Goal: Transaction & Acquisition: Obtain resource

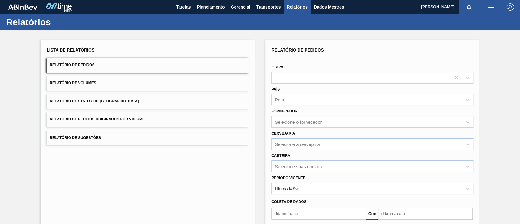
click at [165, 120] on button "Relatório de Pedidos Originados por Volume" at bounding box center [148, 119] width 202 height 15
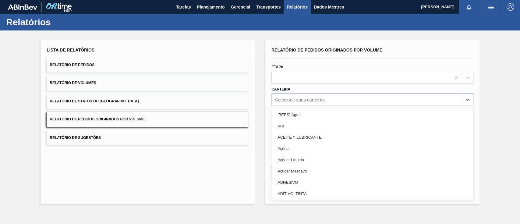
click at [292, 94] on div "Selecione suas carteiras" at bounding box center [373, 100] width 202 height 12
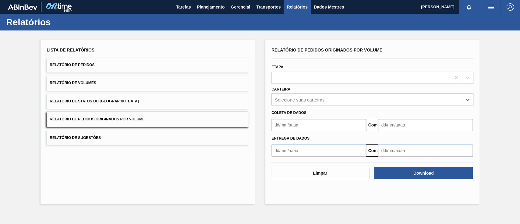
click at [295, 99] on font "Selecione suas carteiras" at bounding box center [300, 99] width 50 height 5
click at [205, 4] on font "Planejamento" at bounding box center [211, 6] width 28 height 7
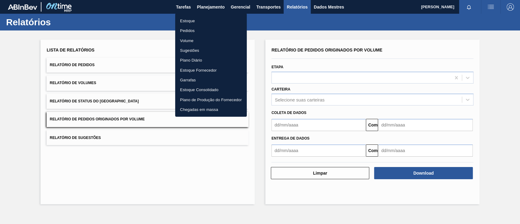
click at [187, 31] on font "Pedidos" at bounding box center [187, 30] width 15 height 5
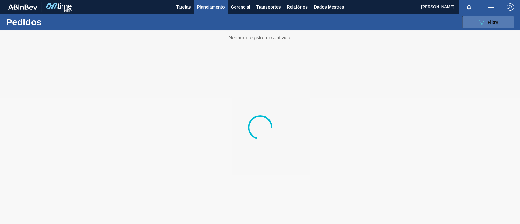
click at [500, 22] on button "089F7B8B-B2A5-4AFE-B5C0-19BA573D28AC Filtro" at bounding box center [488, 22] width 52 height 12
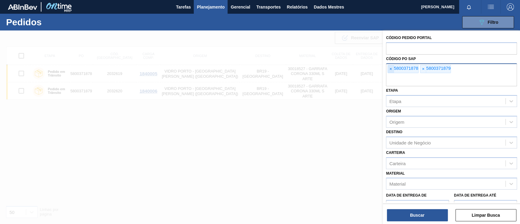
click at [393, 68] on span "×" at bounding box center [391, 69] width 6 height 8
click at [392, 68] on span "×" at bounding box center [391, 69] width 6 height 8
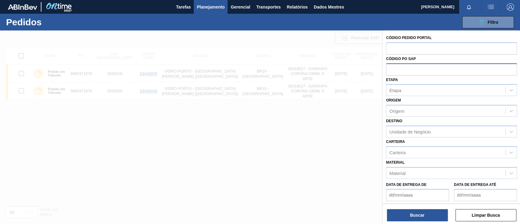
paste input "text"
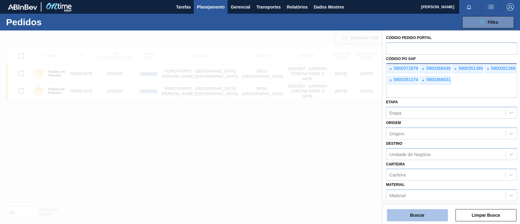
click at [426, 218] on button "Buscar" at bounding box center [417, 215] width 61 height 12
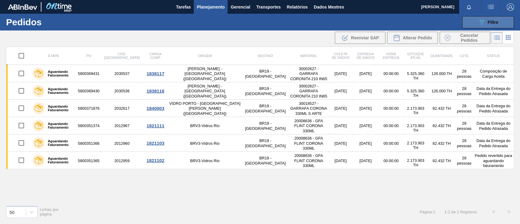
click at [500, 25] on button "089F7B8B-B2A5-4AFE-B5C0-19BA573D28AC Filtro" at bounding box center [488, 22] width 52 height 12
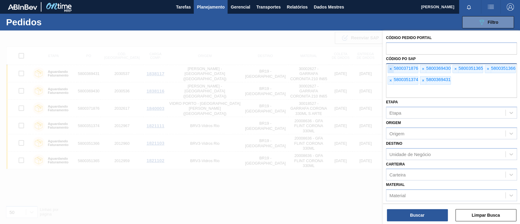
click at [392, 66] on span "×" at bounding box center [391, 69] width 6 height 8
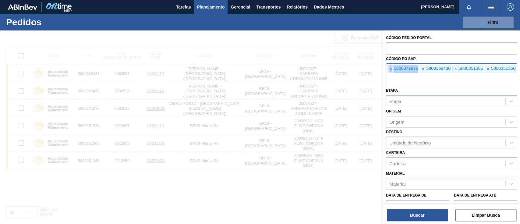
click at [392, 66] on span "×" at bounding box center [391, 69] width 6 height 8
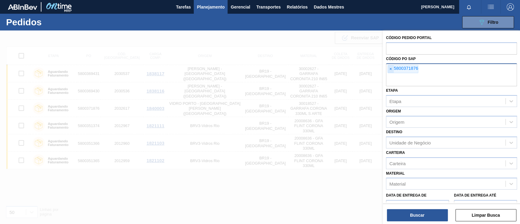
click at [392, 66] on span "×" at bounding box center [391, 69] width 6 height 8
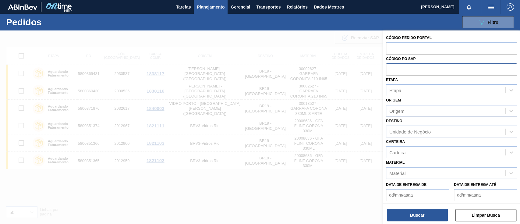
paste input "text"
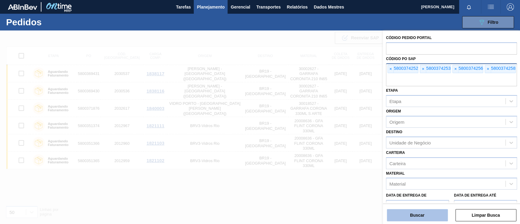
click at [437, 215] on button "Buscar" at bounding box center [417, 215] width 61 height 12
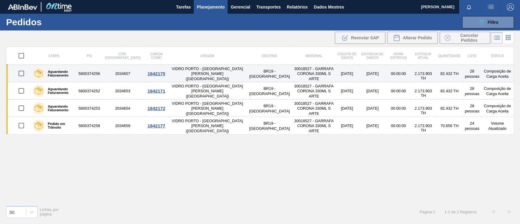
click at [23, 76] on input "checkbox" at bounding box center [21, 73] width 13 height 13
checkbox input "true"
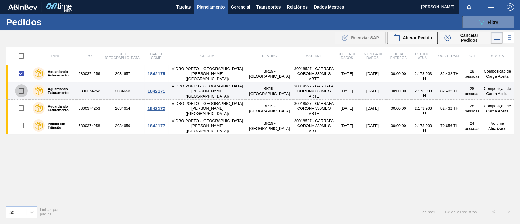
click at [22, 89] on input "checkbox" at bounding box center [21, 90] width 13 height 13
checkbox input "true"
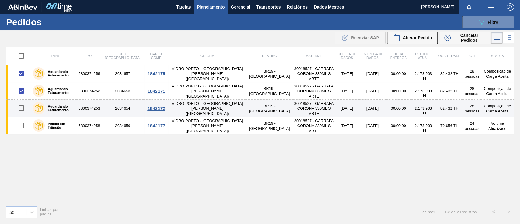
click at [23, 106] on input "checkbox" at bounding box center [21, 108] width 13 height 13
checkbox input "true"
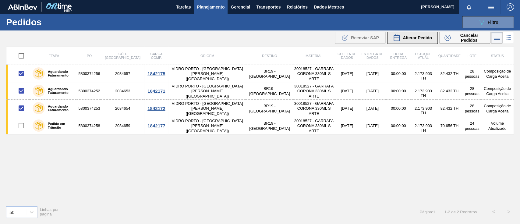
click at [404, 37] on font "Alterar Pedido" at bounding box center [417, 37] width 29 height 5
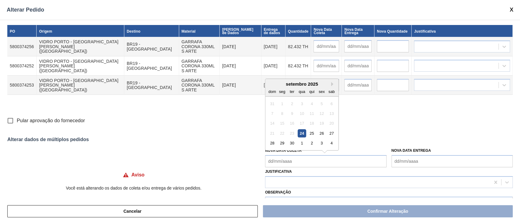
click at [294, 157] on Coleta "Nova Data Coleta" at bounding box center [325, 161] width 121 height 12
click at [302, 133] on font "24" at bounding box center [302, 133] width 4 height 5
type Coleta "[DATE]"
type input "[DATE]"
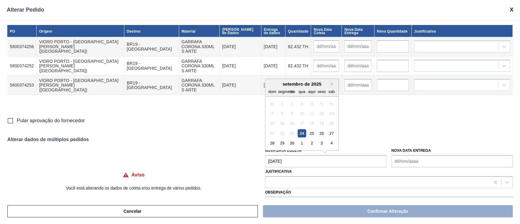
type input "[DATE]"
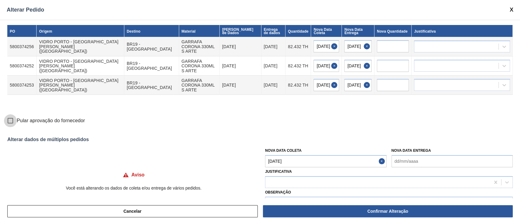
click at [10, 121] on input "Pular aprovação do fornecedor" at bounding box center [10, 120] width 13 height 13
checkbox input "true"
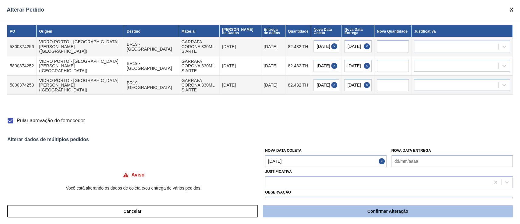
click at [384, 210] on font "Confirmar Alteração" at bounding box center [388, 211] width 41 height 5
click at [412, 214] on button "Confirmar Alteração" at bounding box center [388, 211] width 250 height 12
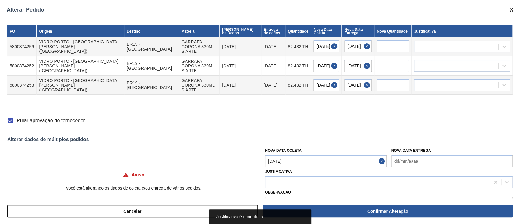
click at [430, 43] on div at bounding box center [457, 46] width 84 height 9
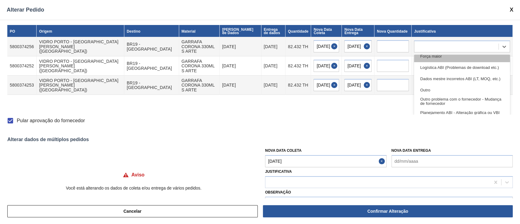
scroll to position [41, 0]
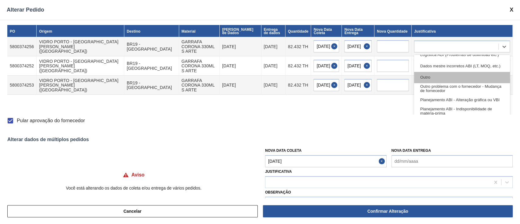
click at [431, 77] on div "Outro" at bounding box center [462, 77] width 96 height 11
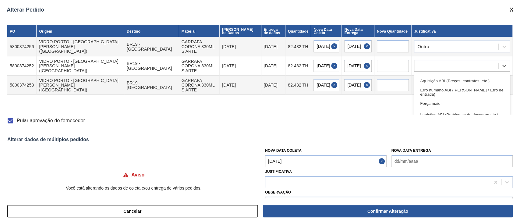
click at [432, 62] on div at bounding box center [457, 66] width 84 height 9
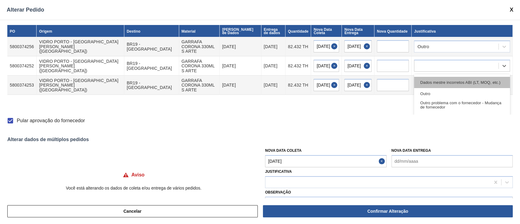
scroll to position [32, 0]
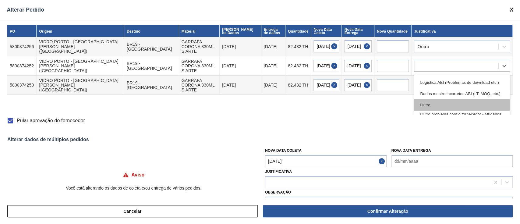
click at [437, 101] on div "Outro" at bounding box center [462, 104] width 96 height 11
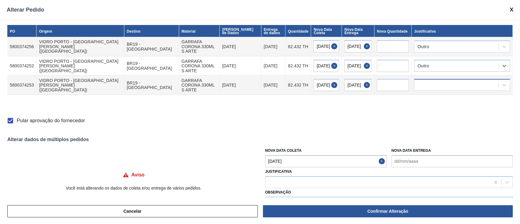
click at [432, 81] on div at bounding box center [457, 85] width 84 height 9
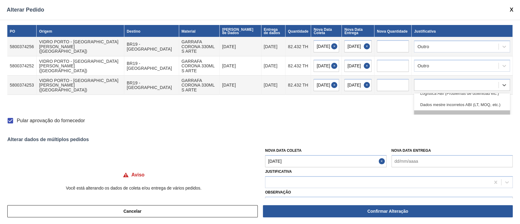
click at [434, 110] on div "Outro" at bounding box center [462, 115] width 96 height 11
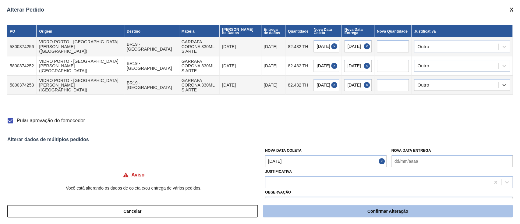
click at [390, 209] on font "Confirmar Alteração" at bounding box center [388, 211] width 41 height 5
checkbox input "false"
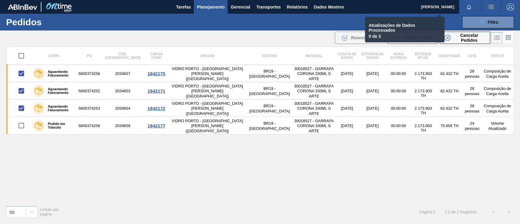
checkbox input "false"
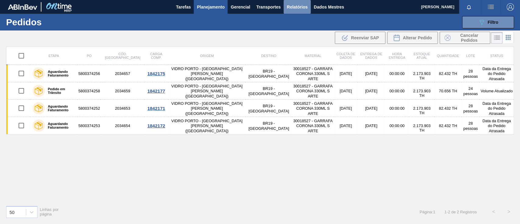
click at [306, 8] on font "Relatórios" at bounding box center [297, 7] width 21 height 5
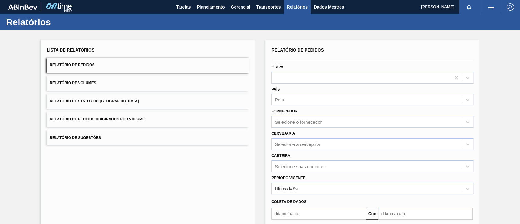
click at [146, 119] on button "Relatório de Pedidos Originados por Volume" at bounding box center [148, 119] width 202 height 15
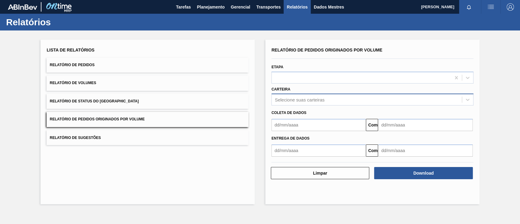
click at [285, 100] on font "Selecione suas carteiras" at bounding box center [300, 99] width 50 height 5
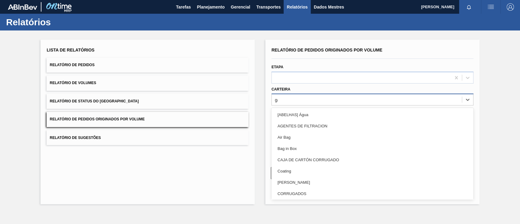
type input "gar"
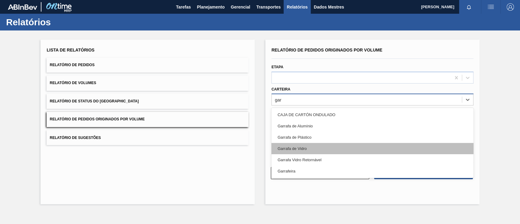
click at [324, 151] on div "Garrafa de Vidro" at bounding box center [373, 148] width 202 height 11
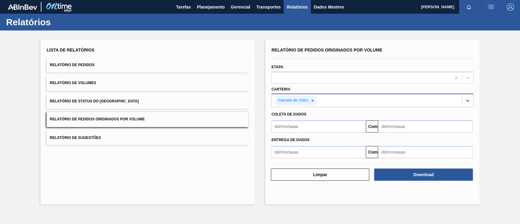
click at [303, 130] on input "text" at bounding box center [319, 126] width 94 height 12
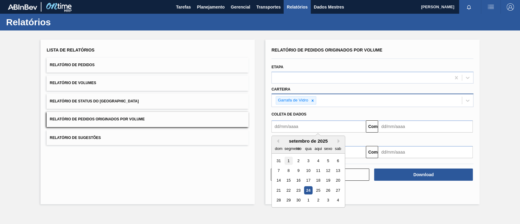
click at [289, 160] on font "1" at bounding box center [289, 161] width 2 height 5
type input "[DATE]"
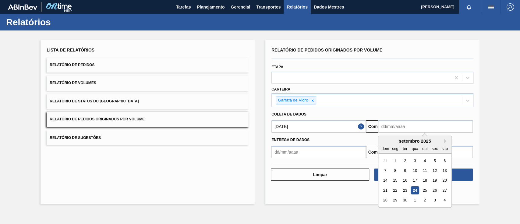
click at [385, 130] on input "text" at bounding box center [425, 126] width 94 height 12
click at [446, 192] on font "27" at bounding box center [445, 190] width 4 height 5
type input "[DATE]"
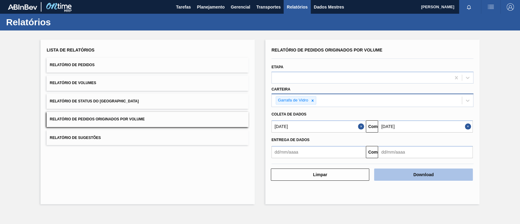
click at [435, 173] on button "Download" at bounding box center [423, 175] width 98 height 12
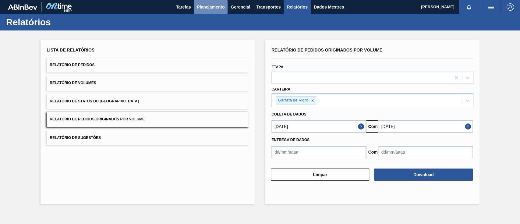
click at [208, 4] on font "Planejamento" at bounding box center [211, 6] width 28 height 7
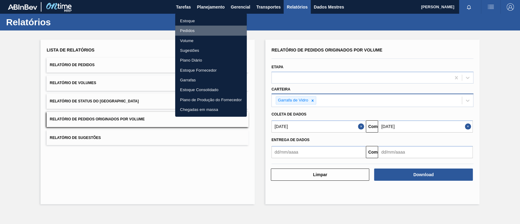
click at [195, 33] on li "Pedidos" at bounding box center [211, 31] width 72 height 10
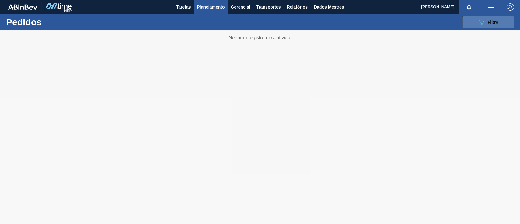
click at [482, 24] on icon "089F7B8B-B2A5-4AFE-B5C0-19BA573D28AC" at bounding box center [481, 22] width 7 height 7
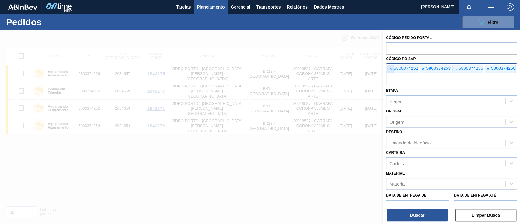
click at [390, 70] on font "×" at bounding box center [391, 68] width 2 height 5
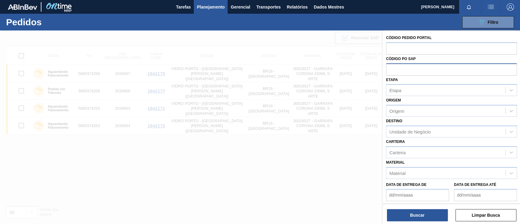
click at [390, 70] on input "text" at bounding box center [451, 69] width 131 height 12
paste input "text"
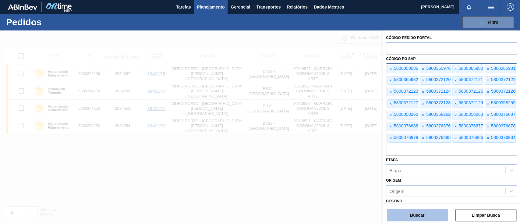
click at [414, 213] on font "Buscar" at bounding box center [417, 215] width 14 height 5
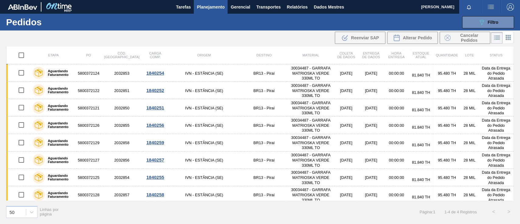
scroll to position [350, 0]
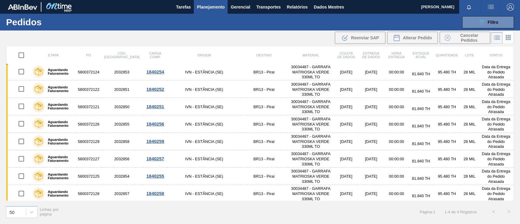
click at [478, 29] on div "089F7B8B-B2A5-4AFE-B5C0-19BA573D28AC Filtro Código Pedido Portal Código PO SAP …" at bounding box center [306, 22] width 422 height 18
click at [477, 24] on button "089F7B8B-B2A5-4AFE-B5C0-19BA573D28AC Filtro" at bounding box center [488, 22] width 52 height 12
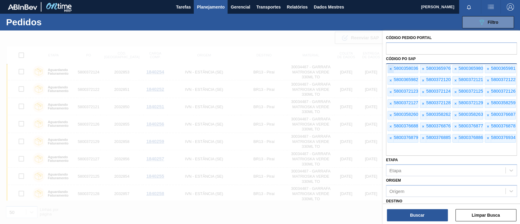
click at [393, 69] on span "×" at bounding box center [391, 69] width 6 height 8
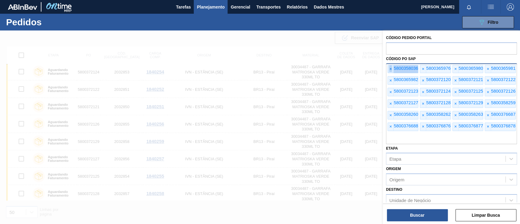
click at [393, 69] on span "×" at bounding box center [391, 69] width 6 height 8
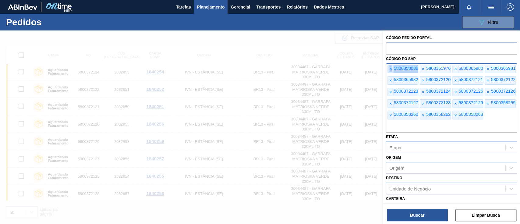
click at [393, 69] on span "×" at bounding box center [391, 69] width 6 height 8
click at [392, 69] on font "×" at bounding box center [391, 68] width 2 height 5
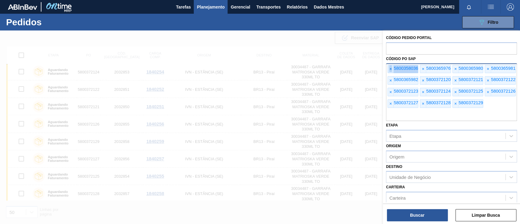
click at [392, 69] on font "×" at bounding box center [391, 68] width 2 height 5
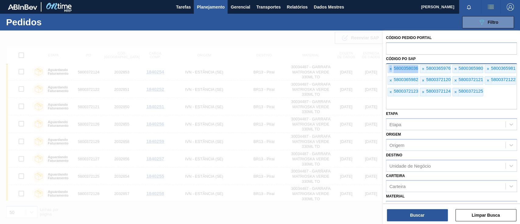
click at [391, 69] on font "×" at bounding box center [391, 68] width 2 height 5
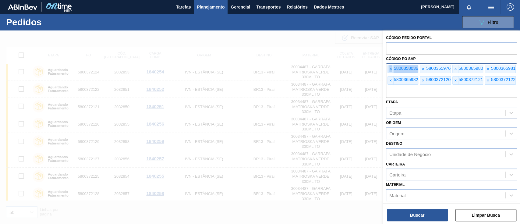
click at [391, 69] on font "×" at bounding box center [391, 68] width 2 height 5
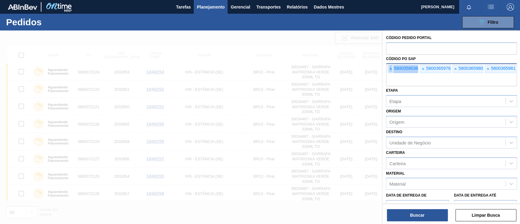
click at [391, 69] on font "×" at bounding box center [391, 68] width 2 height 5
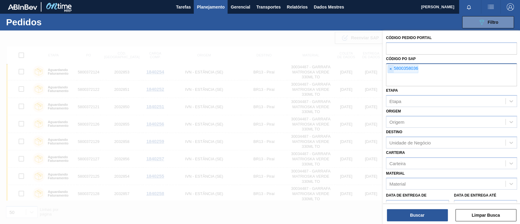
click at [391, 69] on font "×" at bounding box center [391, 68] width 2 height 5
click at [391, 75] on input "text" at bounding box center [451, 81] width 131 height 12
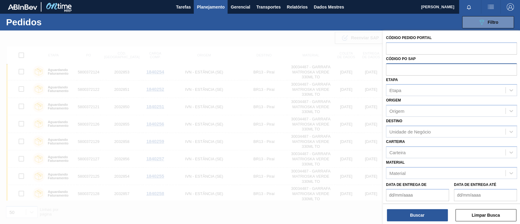
paste input "text"
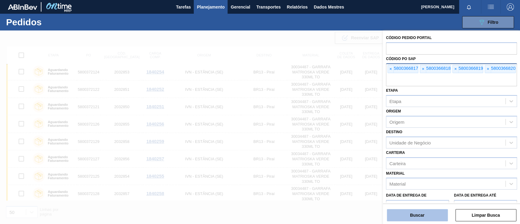
click at [417, 215] on font "Buscar" at bounding box center [417, 215] width 14 height 5
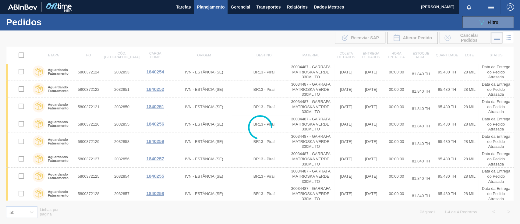
scroll to position [0, 0]
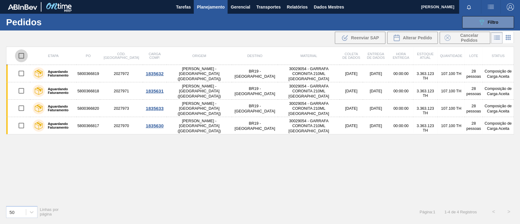
click at [21, 57] on input "checkbox" at bounding box center [21, 55] width 13 height 13
checkbox input "true"
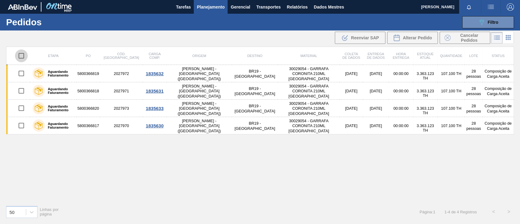
checkbox input "true"
click at [412, 41] on button "Alterar Pedido" at bounding box center [412, 38] width 51 height 12
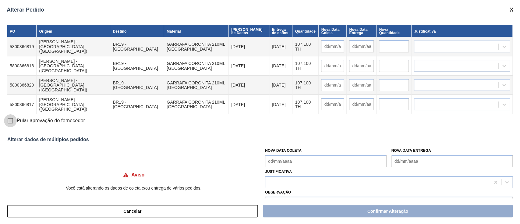
click at [10, 120] on input "Pular aprovação do fornecedor" at bounding box center [10, 120] width 13 height 13
checkbox input "true"
click at [299, 161] on Coleta "Nova Data Coleta" at bounding box center [325, 161] width 121 height 12
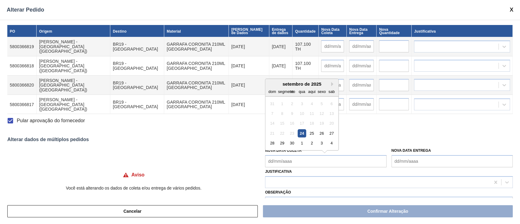
click at [302, 136] on div "24" at bounding box center [302, 133] width 8 height 8
type Coleta "[DATE]"
type input "[DATE]"
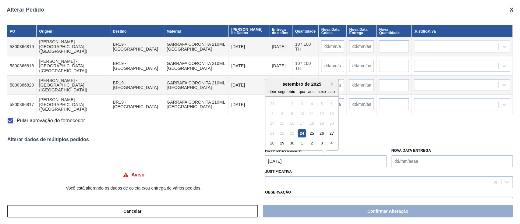
type input "[DATE]"
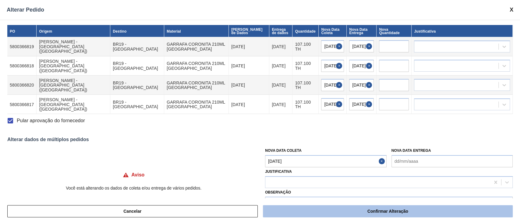
click at [356, 207] on button "Confirmar Alteração" at bounding box center [388, 211] width 250 height 12
click at [364, 211] on button "Confirmar Alteração" at bounding box center [388, 211] width 250 height 12
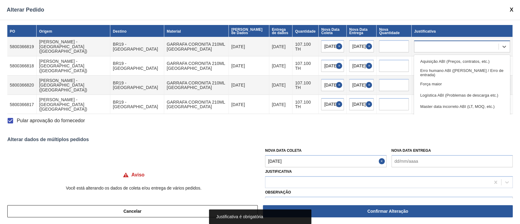
click at [439, 45] on div at bounding box center [457, 46] width 84 height 9
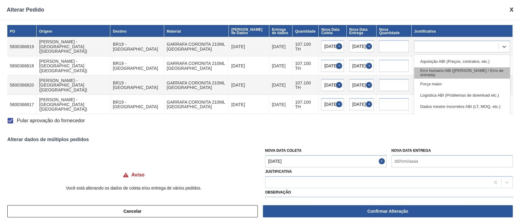
scroll to position [41, 0]
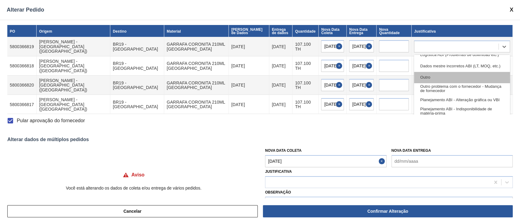
click at [435, 77] on div "Outro" at bounding box center [462, 77] width 96 height 11
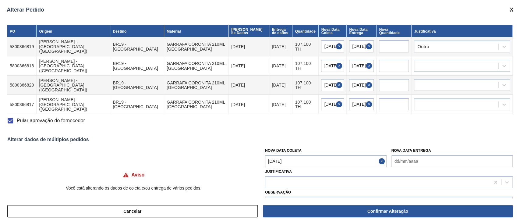
click at [434, 76] on td at bounding box center [462, 85] width 101 height 19
click at [432, 66] on div at bounding box center [457, 66] width 84 height 9
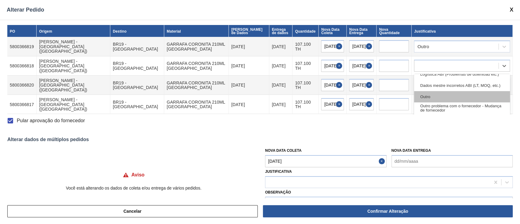
click at [434, 91] on div "Outro" at bounding box center [462, 96] width 96 height 11
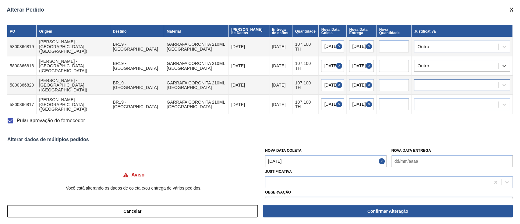
click at [434, 84] on div at bounding box center [457, 85] width 84 height 9
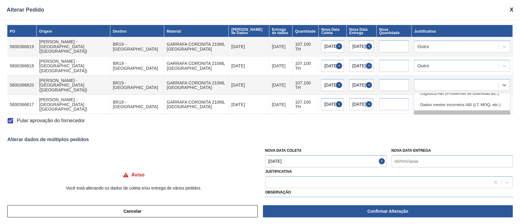
click at [434, 110] on div "Outro" at bounding box center [462, 115] width 96 height 11
click at [433, 100] on div at bounding box center [457, 104] width 84 height 9
type input "o"
click at [436, 113] on div "Planejamento de transporte ABI (Otimização de caminhão etc.)" at bounding box center [462, 118] width 96 height 11
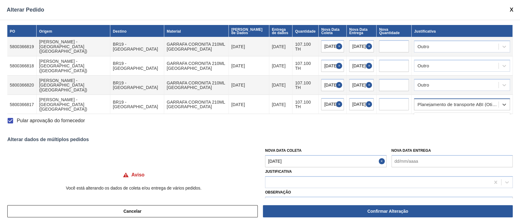
click at [458, 100] on div "Planejamento de transporte ABI (Otimização de caminhão etc.)" at bounding box center [457, 104] width 84 height 9
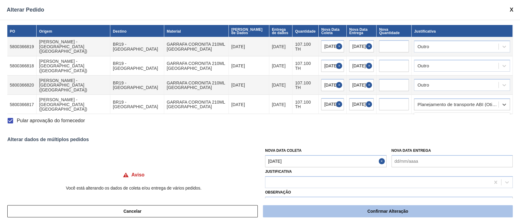
click at [417, 206] on button "Confirmar Alteração" at bounding box center [388, 211] width 250 height 12
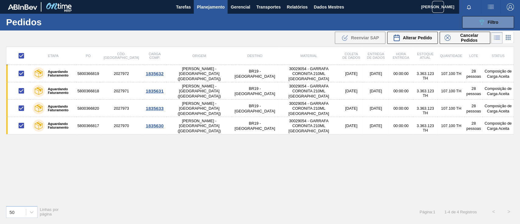
checkbox input "false"
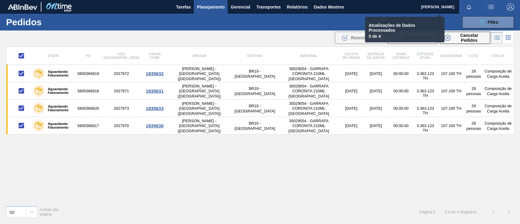
checkbox input "false"
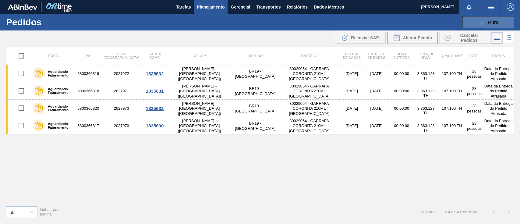
click at [479, 17] on button "089F7B8B-B2A5-4AFE-B5C0-19BA573D28AC Filtro" at bounding box center [488, 22] width 52 height 12
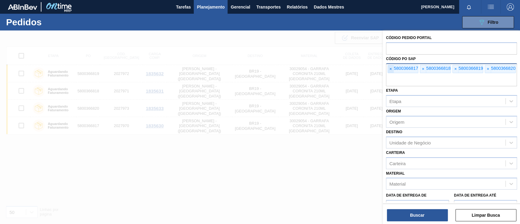
click at [392, 69] on span "×" at bounding box center [391, 69] width 6 height 8
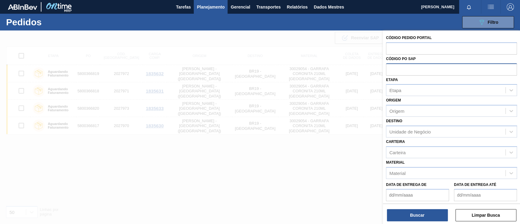
click at [392, 69] on input "text" at bounding box center [451, 69] width 131 height 12
paste input "5800366535"
click at [392, 69] on input "5800366535" at bounding box center [451, 69] width 131 height 12
type input "5800366535"
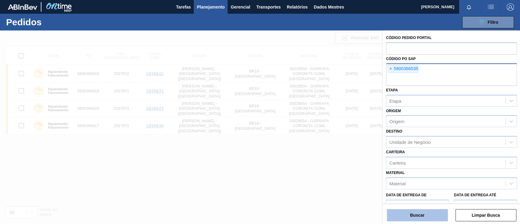
click at [419, 213] on font "Buscar" at bounding box center [417, 215] width 14 height 5
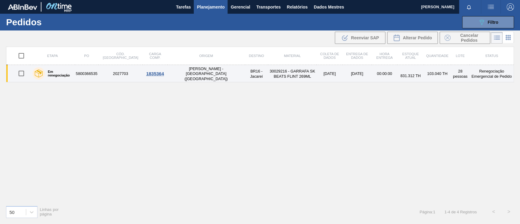
click at [58, 74] on font "Em renegociação" at bounding box center [59, 73] width 22 height 7
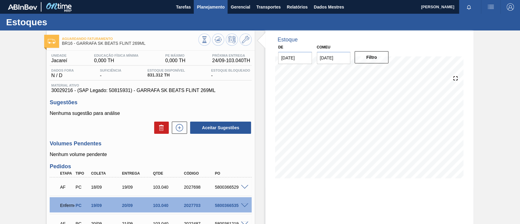
click at [199, 5] on font "Planejamento" at bounding box center [211, 7] width 28 height 5
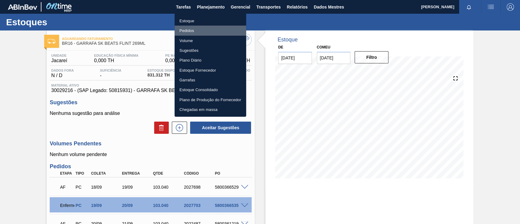
click at [185, 29] on font "Pedidos" at bounding box center [187, 30] width 15 height 5
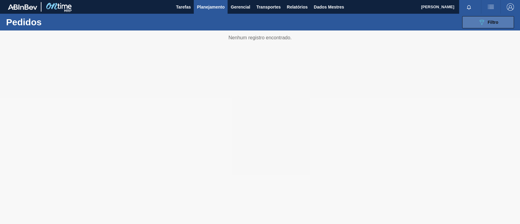
click at [476, 20] on button "089F7B8B-B2A5-4AFE-B5C0-19BA573D28AC Filtro" at bounding box center [488, 22] width 52 height 12
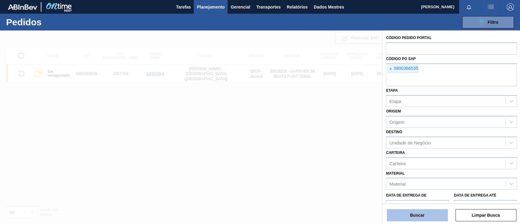
click at [416, 213] on font "Buscar" at bounding box center [417, 215] width 14 height 5
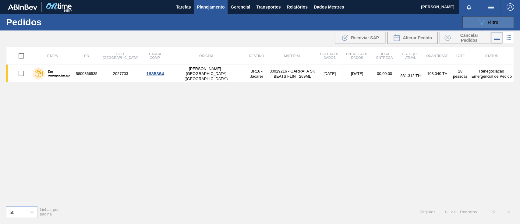
click at [482, 20] on icon "089F7B8B-B2A5-4AFE-B5C0-19BA573D28AC" at bounding box center [481, 22] width 7 height 7
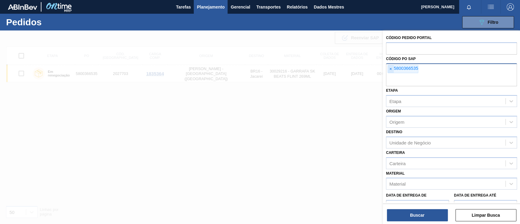
click at [388, 69] on span "×" at bounding box center [391, 69] width 6 height 8
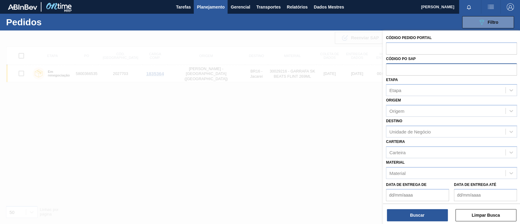
paste input "5800368433"
click at [399, 70] on input "5800368433" at bounding box center [451, 69] width 131 height 12
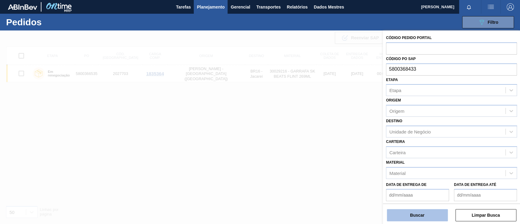
type input "5800368433"
click at [426, 218] on button "Buscar" at bounding box center [417, 215] width 61 height 12
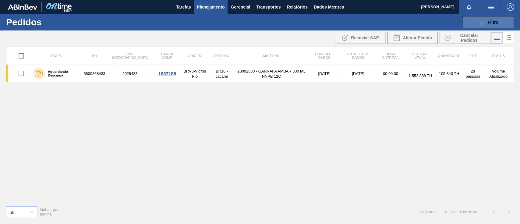
click at [481, 21] on icon "089F7B8B-B2A5-4AFE-B5C0-19BA573D28AC" at bounding box center [481, 22] width 7 height 7
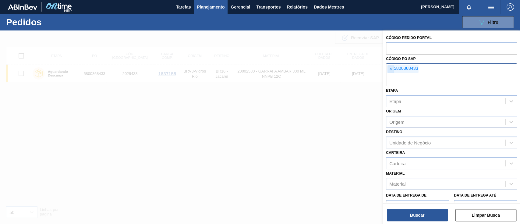
click at [389, 70] on span "×" at bounding box center [391, 69] width 6 height 8
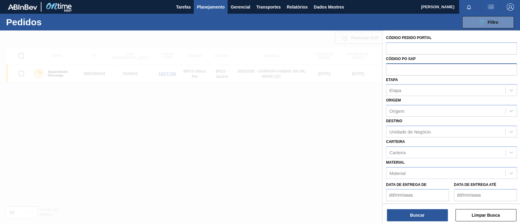
paste input "5800368427"
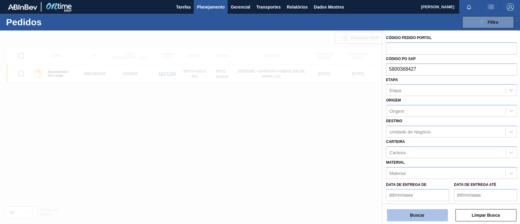
type input "5800368427"
click at [424, 216] on font "Buscar" at bounding box center [417, 215] width 14 height 5
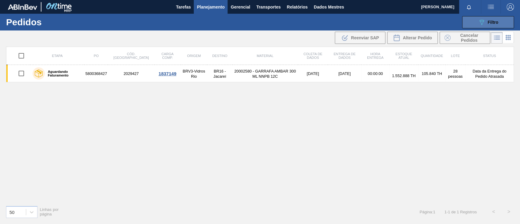
click at [475, 21] on button "089F7B8B-B2A5-4AFE-B5C0-19BA573D28AC Filtro" at bounding box center [488, 22] width 52 height 12
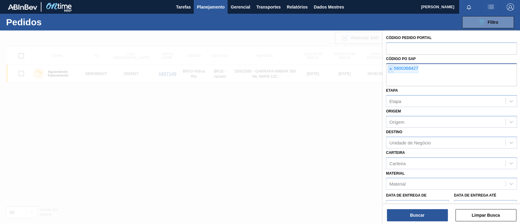
click at [393, 69] on span "×" at bounding box center [391, 69] width 6 height 8
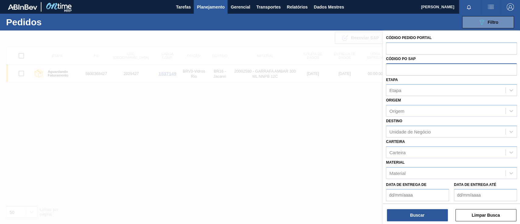
paste input "5800368428"
click at [400, 69] on input "5800368428" at bounding box center [451, 69] width 131 height 12
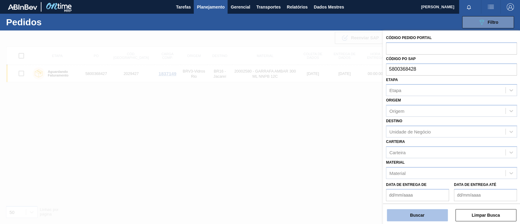
type input "5800368428"
click at [422, 212] on button "Buscar" at bounding box center [417, 215] width 61 height 12
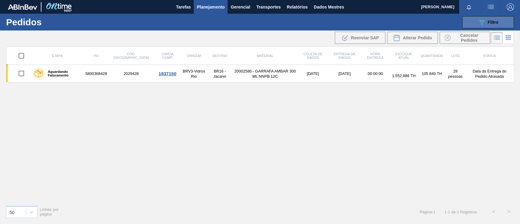
click at [469, 23] on button "089F7B8B-B2A5-4AFE-B5C0-19BA573D28AC Filtro" at bounding box center [488, 22] width 52 height 12
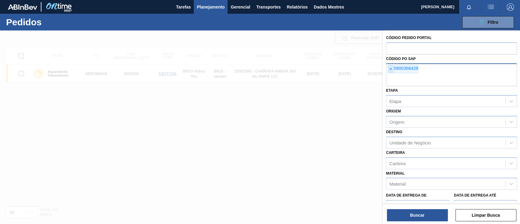
click at [390, 68] on font "×" at bounding box center [391, 68] width 2 height 5
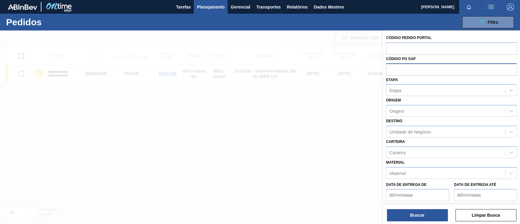
paste input "text"
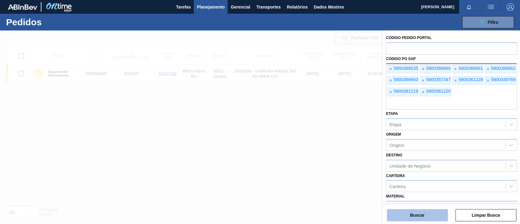
click at [415, 214] on font "Buscar" at bounding box center [417, 215] width 14 height 5
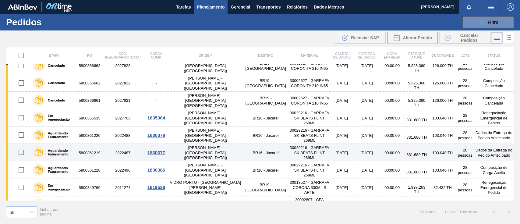
scroll to position [37, 0]
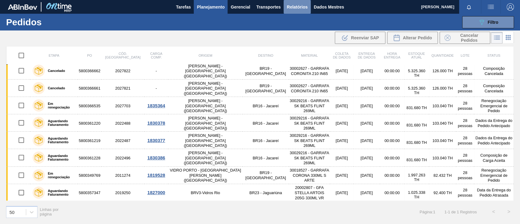
click at [305, 9] on font "Relatórios" at bounding box center [297, 7] width 21 height 5
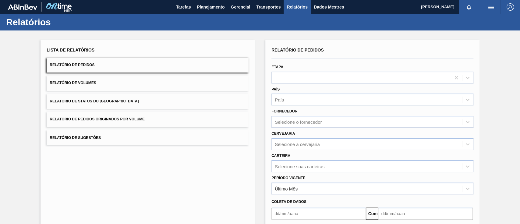
click at [155, 123] on button "Relatório de Pedidos Originados por Volume" at bounding box center [148, 119] width 202 height 15
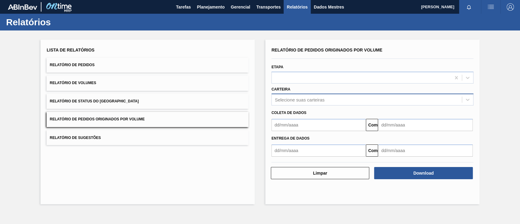
click at [304, 96] on div "Selecione suas carteiras" at bounding box center [367, 99] width 190 height 9
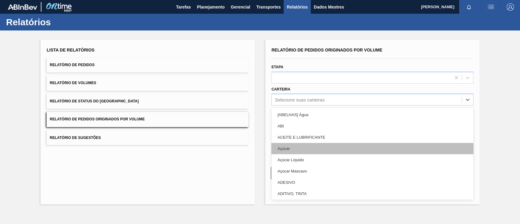
drag, startPoint x: 295, startPoint y: 155, endPoint x: 295, endPoint y: 150, distance: 5.5
click at [295, 150] on div "[ABELHAS] Água ABI ACEITE E LUBRIFICANTE Açúcar Açúcar Líquido Açúcar Mascavo A…" at bounding box center [373, 153] width 202 height 91
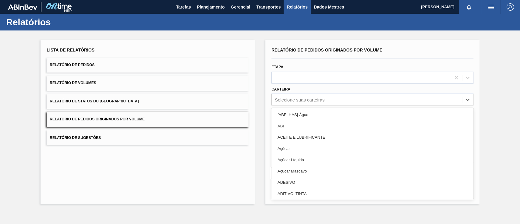
click at [295, 148] on div "Açúcar" at bounding box center [373, 148] width 202 height 11
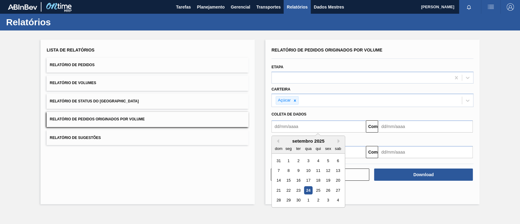
click at [298, 131] on input "text" at bounding box center [319, 126] width 94 height 12
click at [288, 160] on font "1" at bounding box center [289, 161] width 2 height 5
type input "[DATE]"
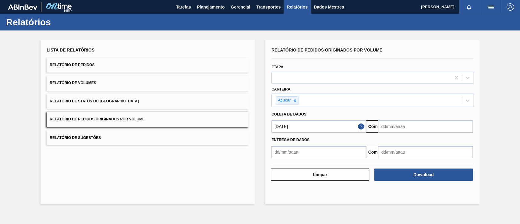
click at [405, 129] on input "text" at bounding box center [425, 126] width 94 height 12
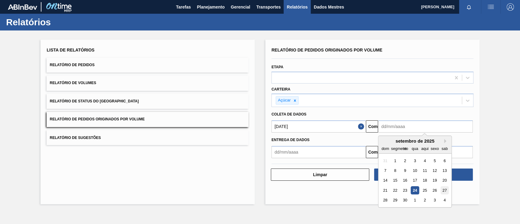
click at [445, 190] on font "27" at bounding box center [445, 190] width 4 height 5
type input "[DATE]"
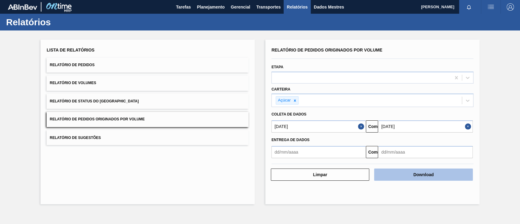
click at [457, 177] on button "Download" at bounding box center [423, 175] width 98 height 12
